Goal: Go to known website: Go to known website

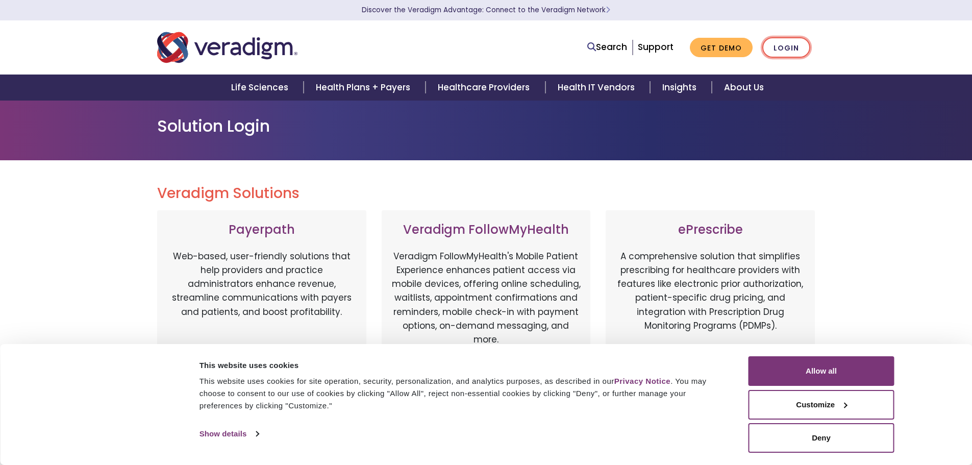
click at [780, 51] on link "Login" at bounding box center [787, 47] width 48 height 21
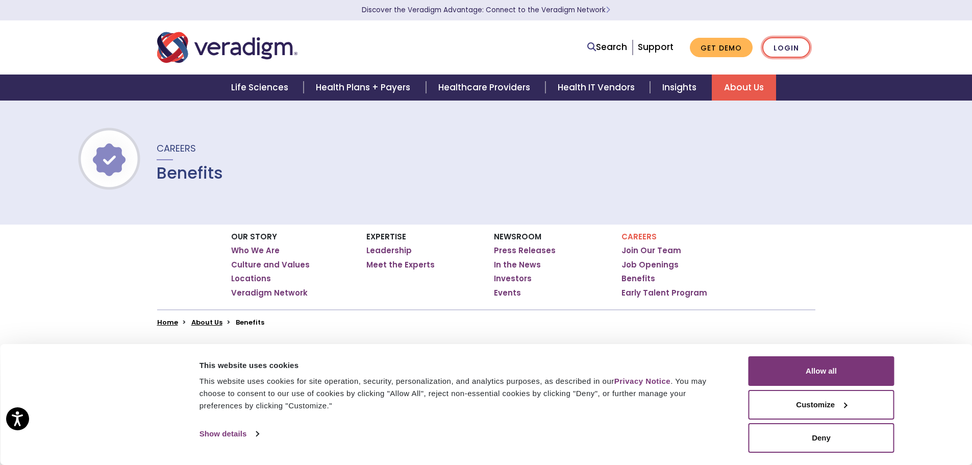
click at [785, 48] on link "Login" at bounding box center [787, 47] width 48 height 21
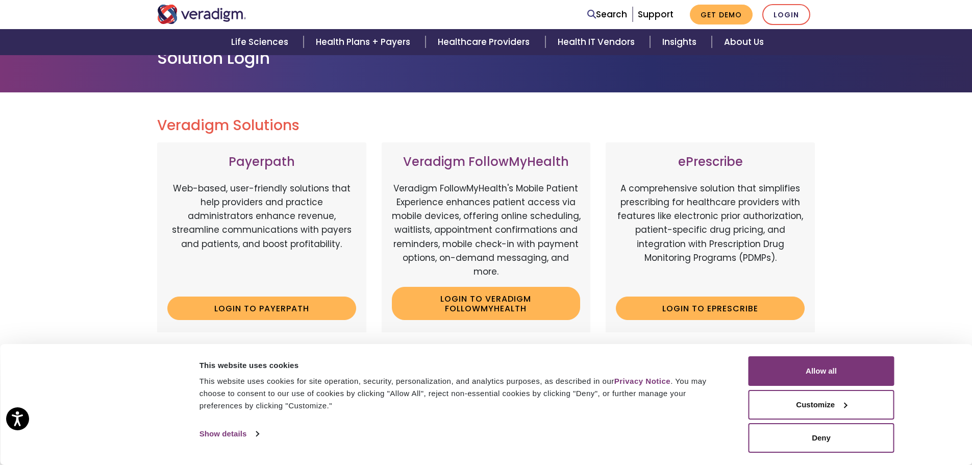
scroll to position [51, 0]
